Goal: Transaction & Acquisition: Purchase product/service

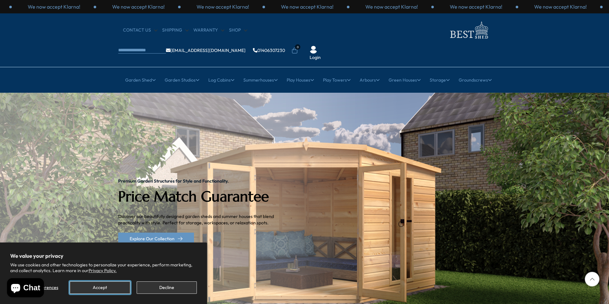
click at [96, 285] on button "Accept" at bounding box center [100, 287] width 60 height 12
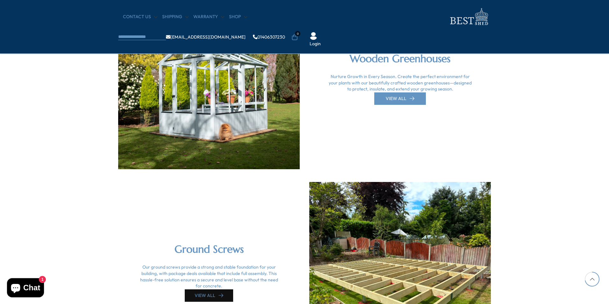
scroll to position [1530, 0]
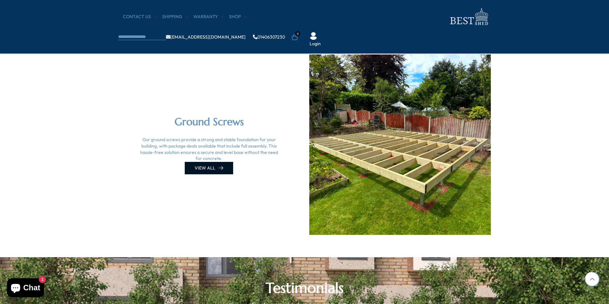
click at [213, 168] on link "VIEW ALL" at bounding box center [209, 168] width 48 height 12
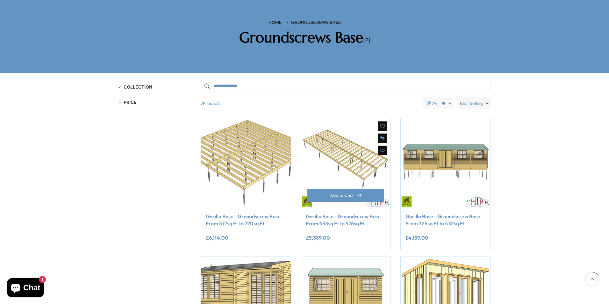
scroll to position [64, 0]
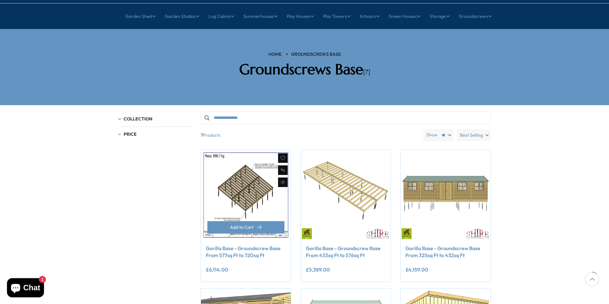
click at [282, 182] on icon at bounding box center [283, 183] width 2 height 2
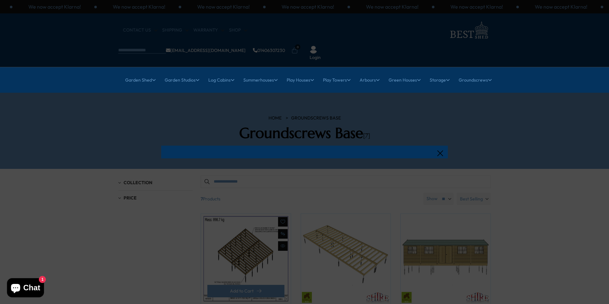
scroll to position [0, 0]
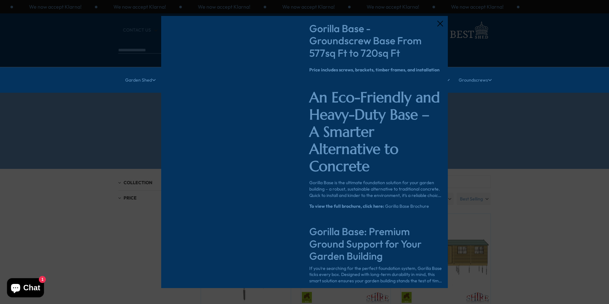
click at [438, 22] on icon at bounding box center [441, 24] width 6 height 6
